Goal: Use online tool/utility: Use online tool/utility

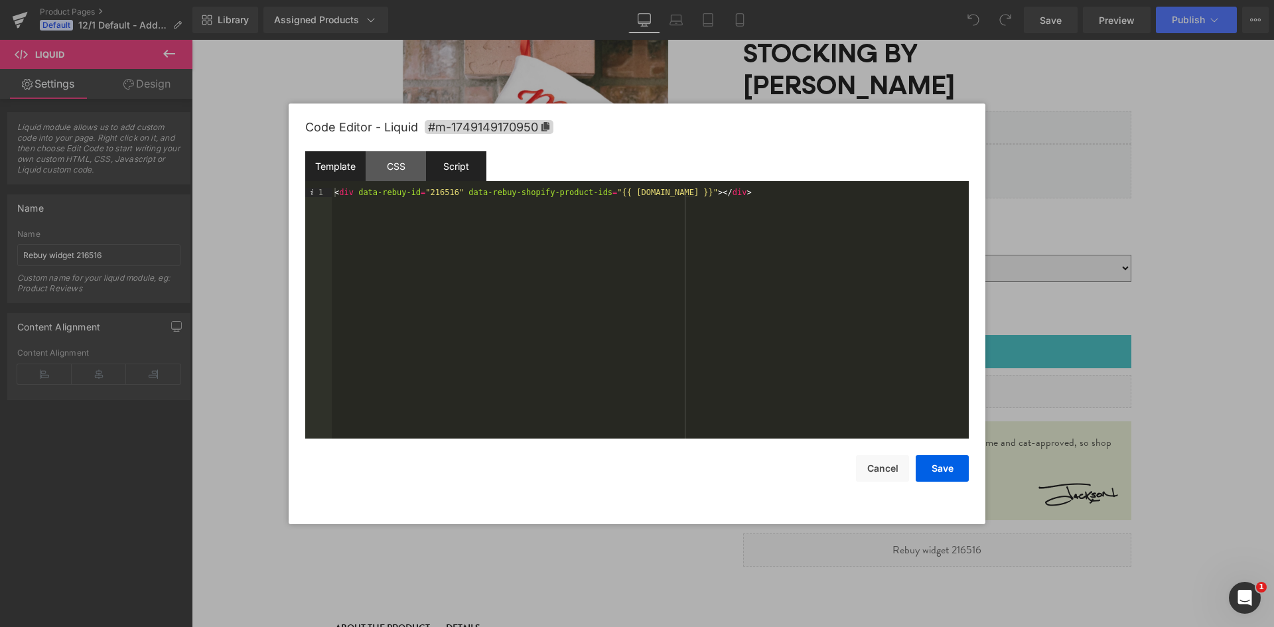
click at [467, 163] on div "Script" at bounding box center [456, 166] width 60 height 30
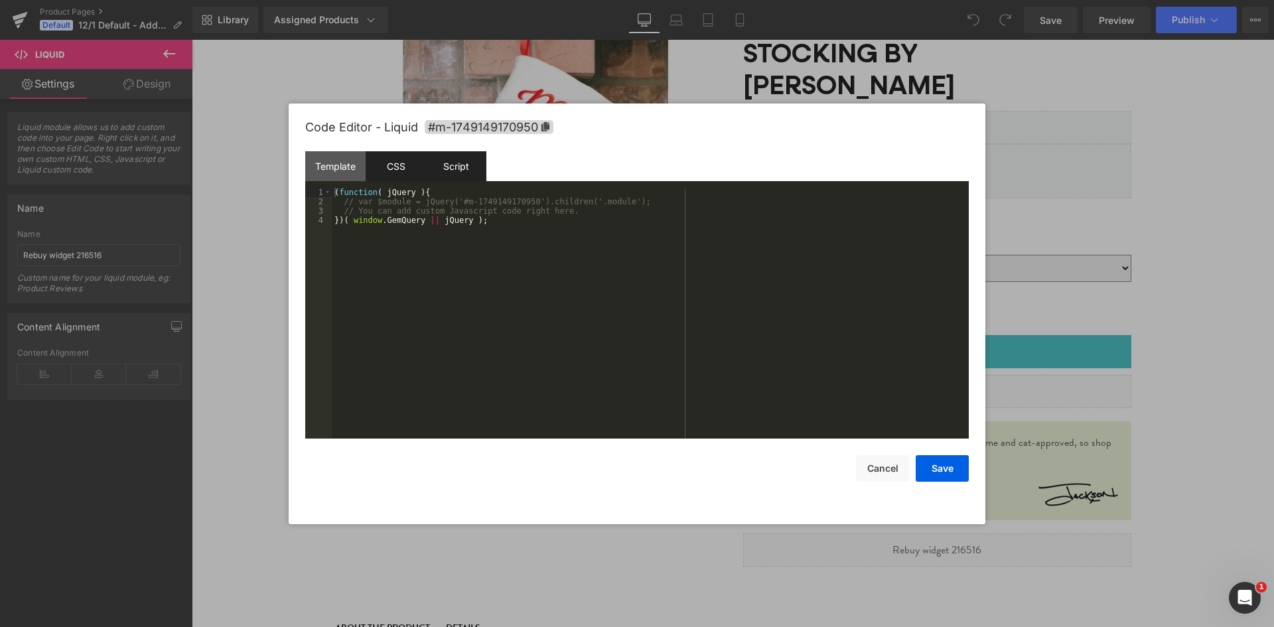
click at [404, 167] on div "CSS" at bounding box center [396, 166] width 60 height 30
click at [346, 166] on div "Template" at bounding box center [335, 166] width 60 height 30
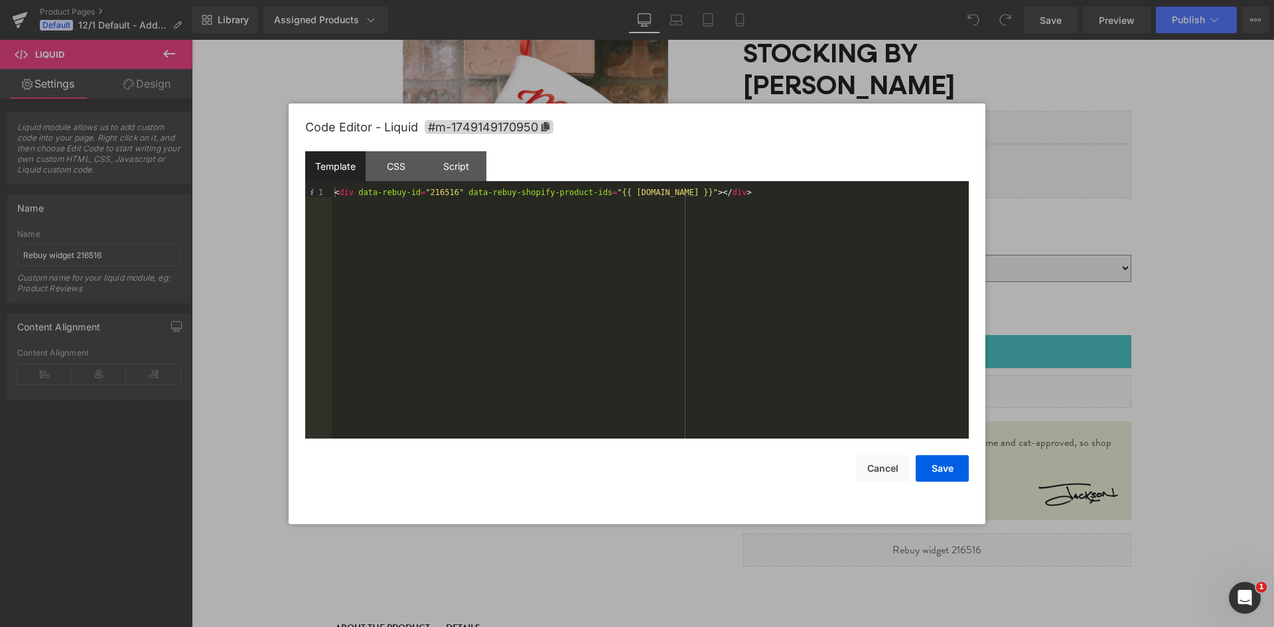
click at [1113, 238] on div at bounding box center [637, 313] width 1274 height 627
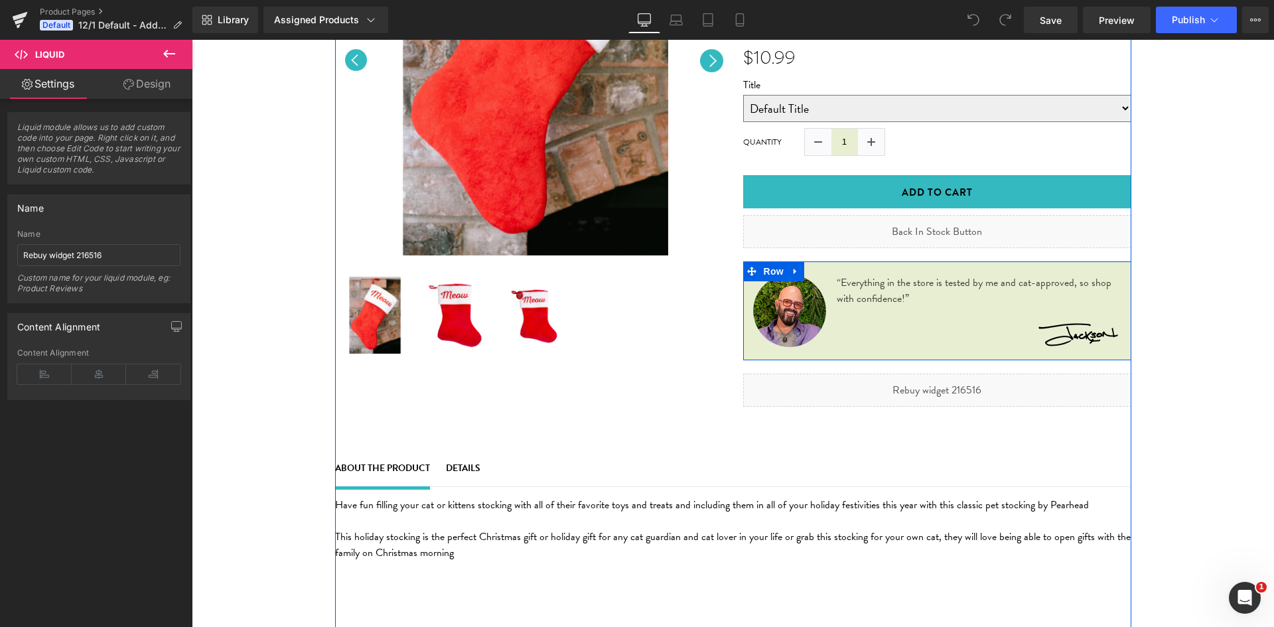
scroll to position [332, 0]
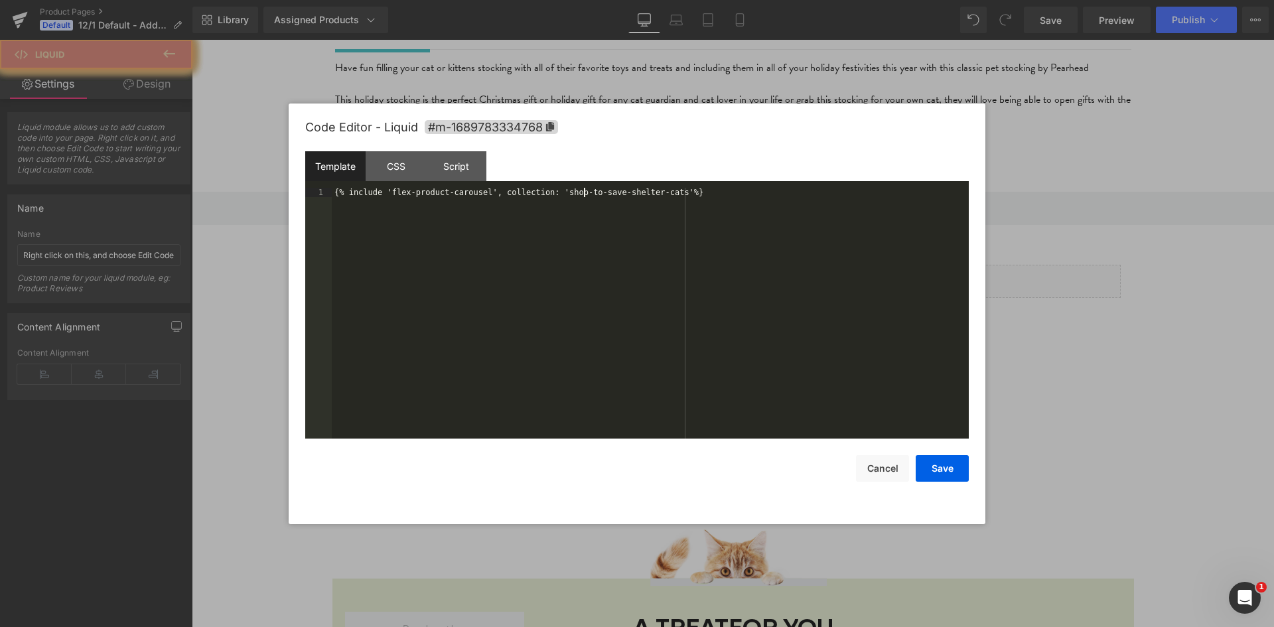
click at [584, 196] on div "{% include 'flex-product-carousel', collection: 'shop-to-save-shelter-cats'%}" at bounding box center [650, 322] width 637 height 269
